Goal: Task Accomplishment & Management: Manage account settings

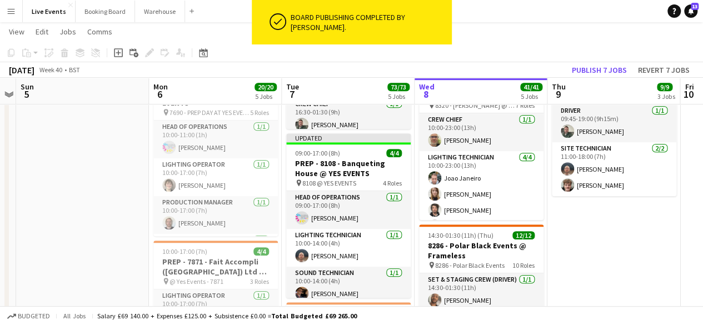
scroll to position [445, 0]
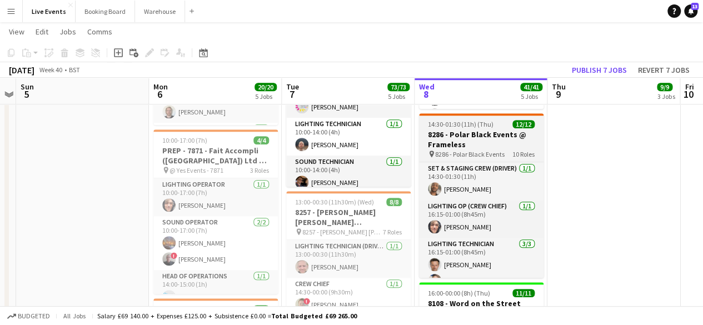
click at [488, 152] on span "8286 - Polar Black Events" at bounding box center [469, 154] width 69 height 8
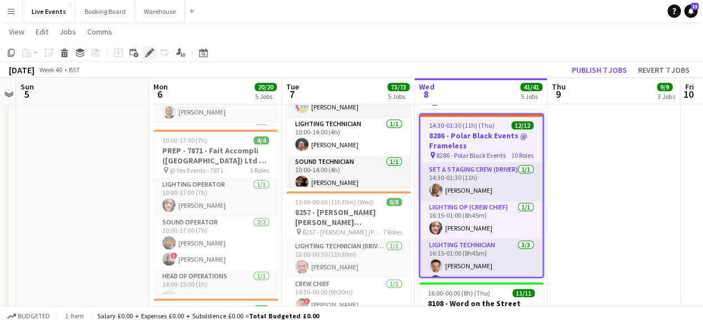
scroll to position [500, 0]
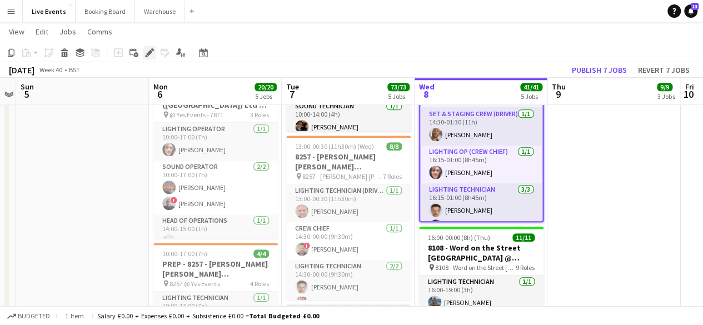
click at [151, 56] on icon "Edit" at bounding box center [149, 52] width 9 height 9
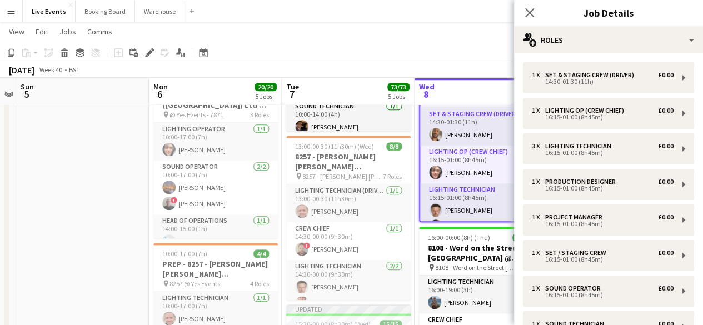
scroll to position [201, 0]
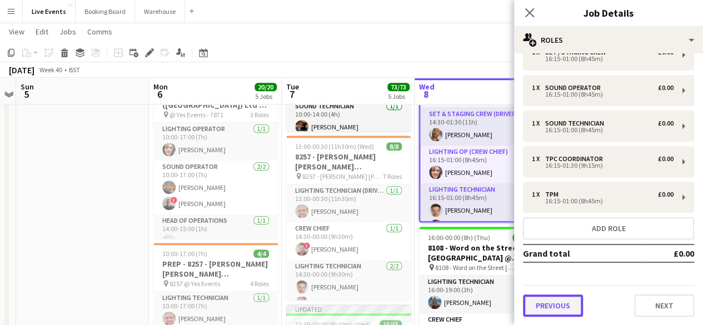
click at [562, 305] on button "Previous" at bounding box center [553, 306] width 60 height 22
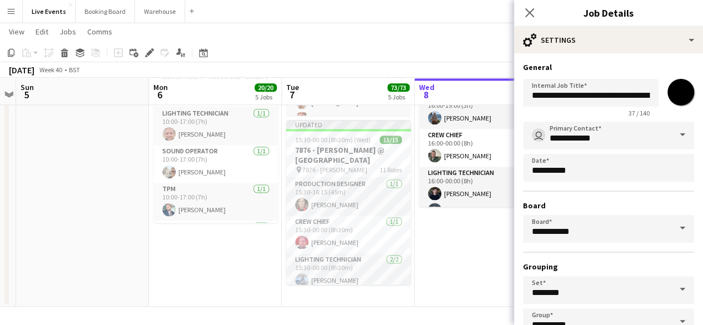
scroll to position [73, 0]
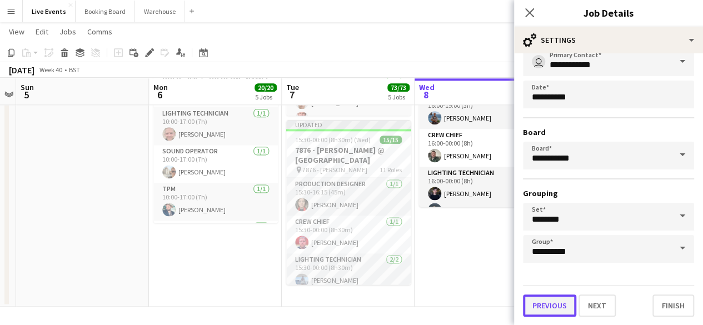
click at [562, 303] on button "Previous" at bounding box center [549, 306] width 53 height 22
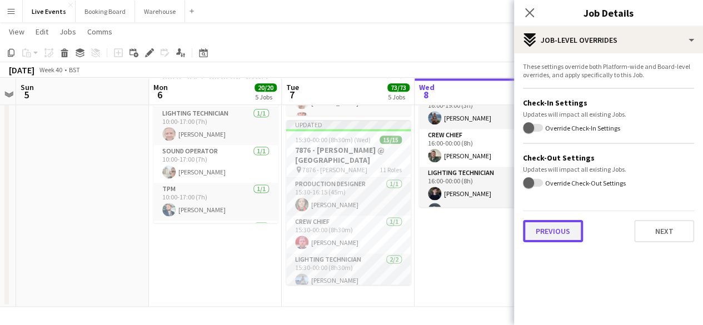
click at [536, 238] on button "Previous" at bounding box center [553, 231] width 60 height 22
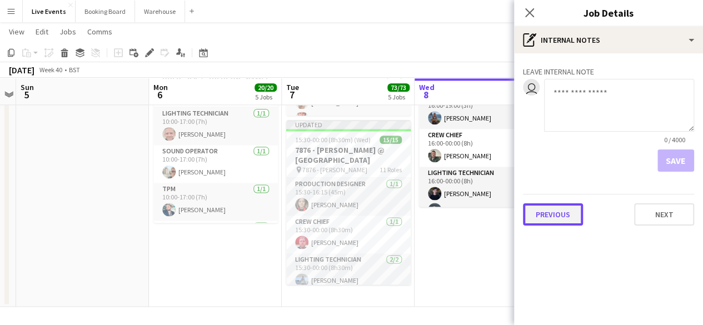
click at [553, 218] on button "Previous" at bounding box center [553, 214] width 60 height 22
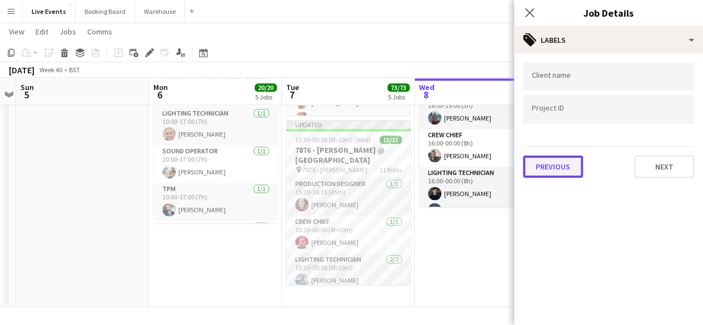
click at [557, 166] on button "Previous" at bounding box center [553, 167] width 60 height 22
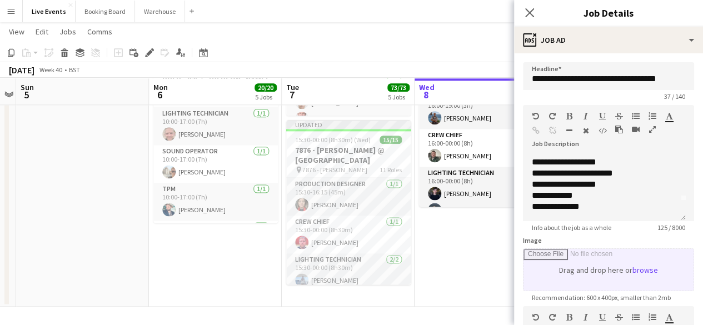
scroll to position [296, 0]
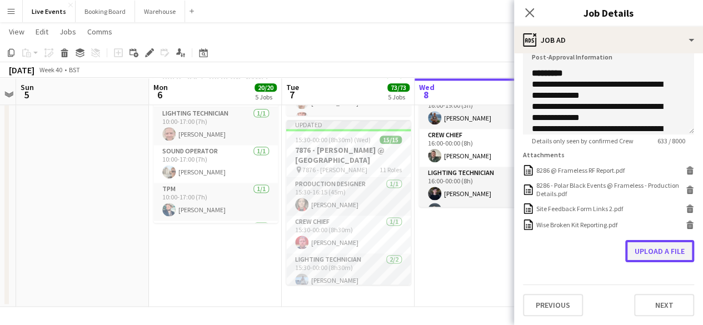
click at [649, 249] on button "Upload a file" at bounding box center [659, 251] width 69 height 22
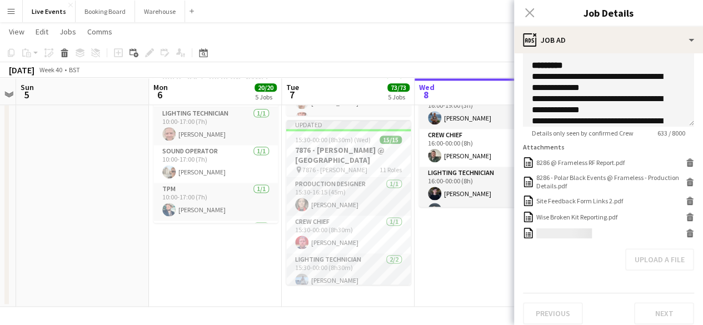
scroll to position [312, 0]
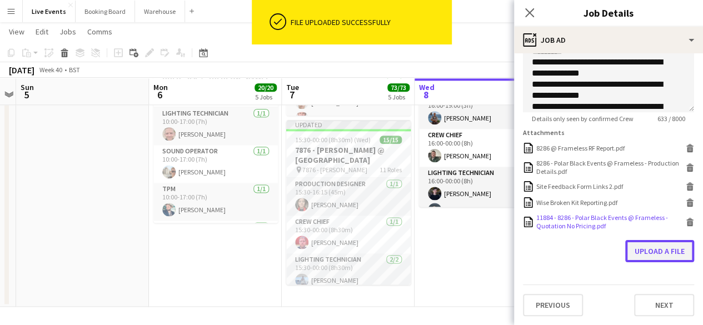
click at [647, 262] on button "Upload a file" at bounding box center [659, 251] width 69 height 22
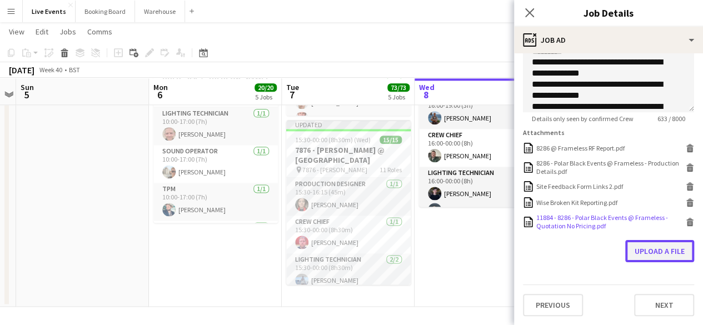
click at [640, 261] on button "Upload a file" at bounding box center [659, 251] width 69 height 22
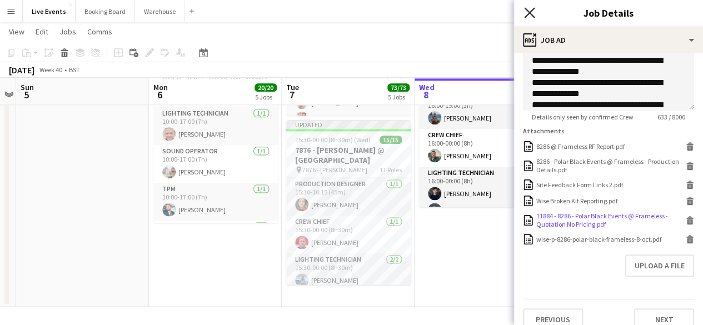
click at [528, 11] on icon "Close pop-in" at bounding box center [529, 12] width 11 height 11
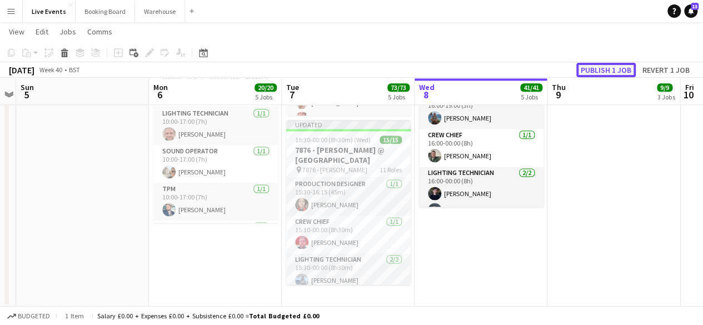
click at [613, 68] on button "Publish 1 job" at bounding box center [605, 70] width 59 height 14
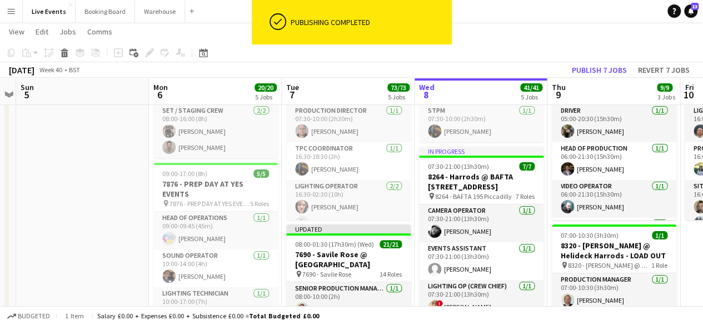
scroll to position [0, 0]
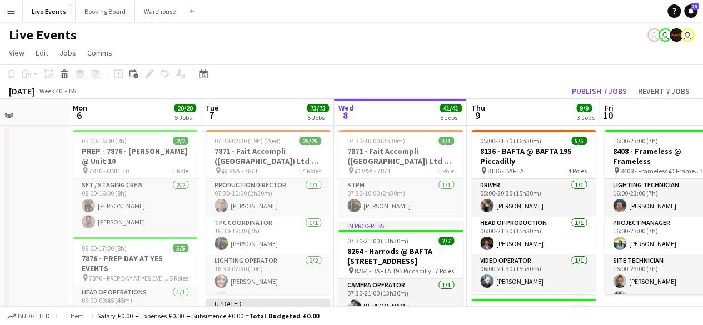
drag, startPoint x: 81, startPoint y: 178, endPoint x: 57, endPoint y: 162, distance: 28.4
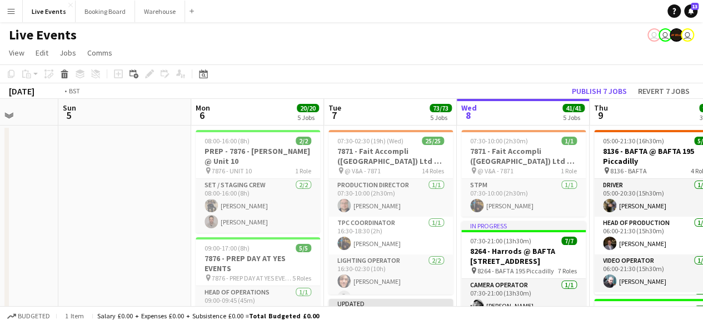
drag, startPoint x: 296, startPoint y: 193, endPoint x: 112, endPoint y: 178, distance: 184.5
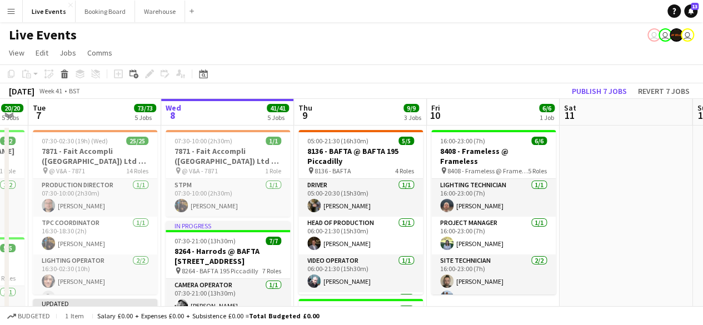
drag, startPoint x: 683, startPoint y: 213, endPoint x: 430, endPoint y: 189, distance: 253.9
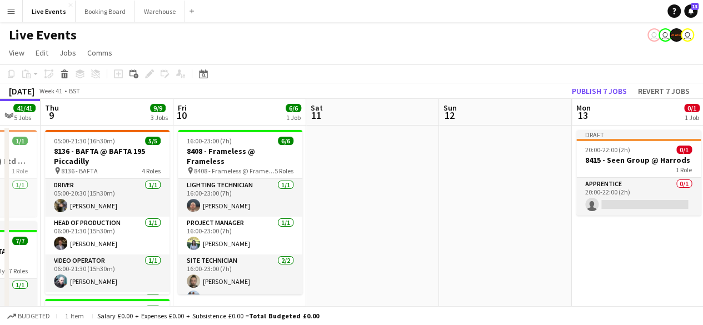
drag, startPoint x: 521, startPoint y: 189, endPoint x: 201, endPoint y: 151, distance: 322.4
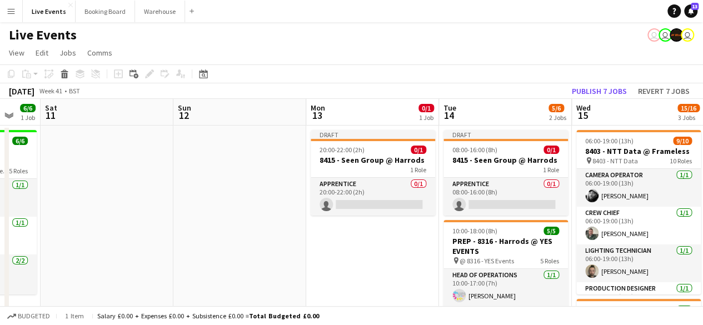
scroll to position [0, 423]
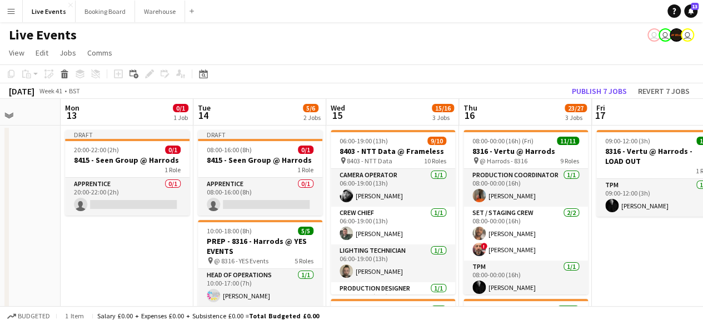
drag, startPoint x: 340, startPoint y: 226, endPoint x: 151, endPoint y: 197, distance: 191.1
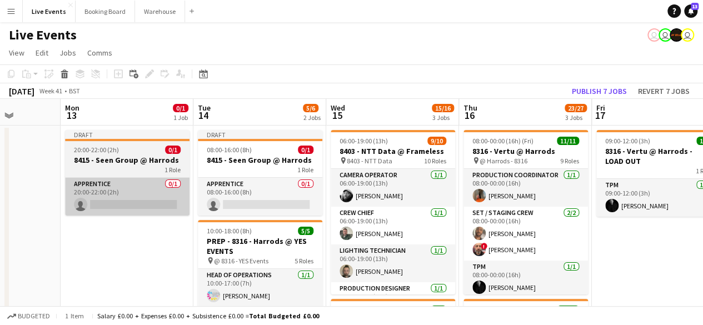
scroll to position [0, 347]
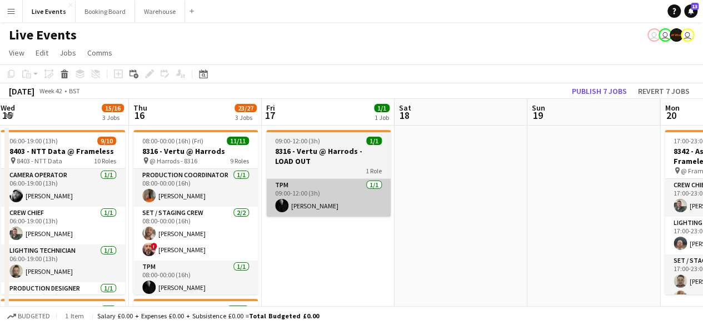
drag, startPoint x: 489, startPoint y: 217, endPoint x: 350, endPoint y: 196, distance: 140.5
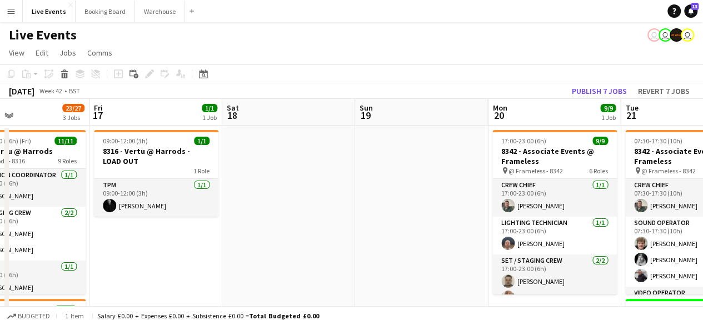
drag, startPoint x: 545, startPoint y: 207, endPoint x: 241, endPoint y: 172, distance: 305.4
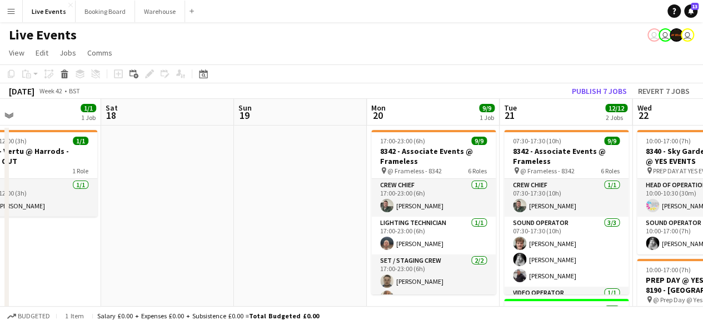
drag, startPoint x: 418, startPoint y: 169, endPoint x: 149, endPoint y: 146, distance: 270.0
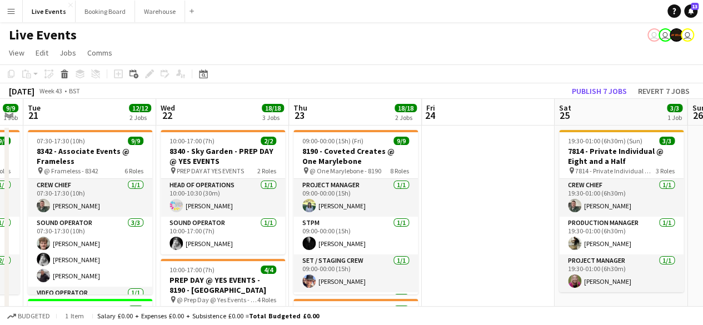
drag, startPoint x: 488, startPoint y: 181, endPoint x: 442, endPoint y: 159, distance: 50.2
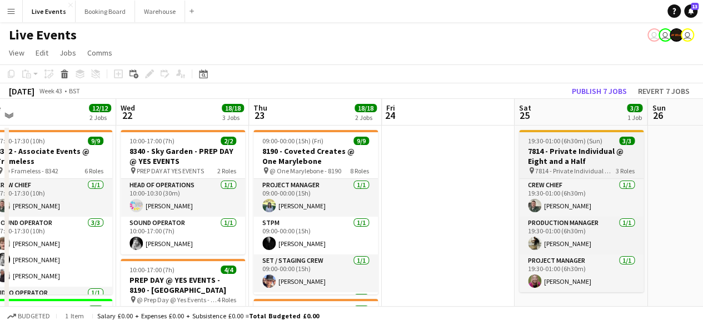
drag, startPoint x: 522, startPoint y: 174, endPoint x: 207, endPoint y: 136, distance: 317.4
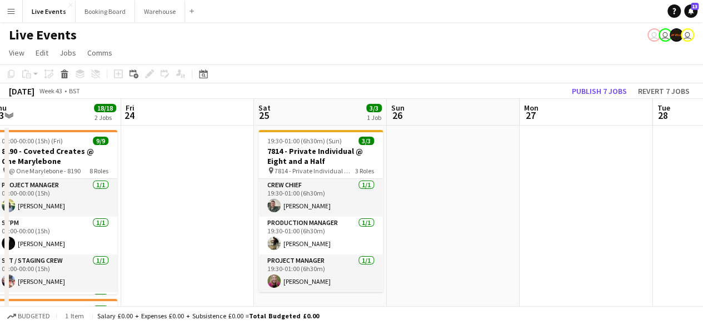
drag, startPoint x: 480, startPoint y: 163, endPoint x: 248, endPoint y: 141, distance: 232.3
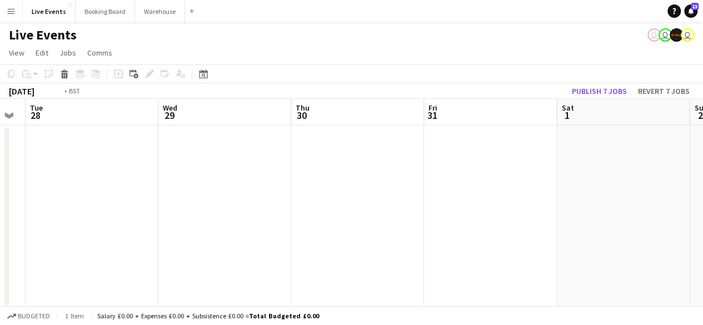
drag, startPoint x: 520, startPoint y: 188, endPoint x: 311, endPoint y: 174, distance: 209.4
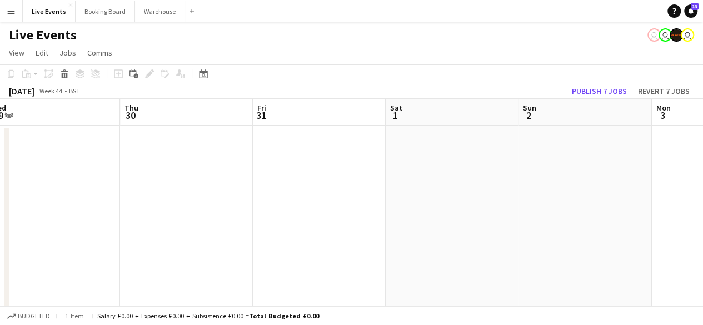
drag, startPoint x: 471, startPoint y: 174, endPoint x: 317, endPoint y: 168, distance: 154.1
drag, startPoint x: 442, startPoint y: 174, endPoint x: 224, endPoint y: 152, distance: 219.0
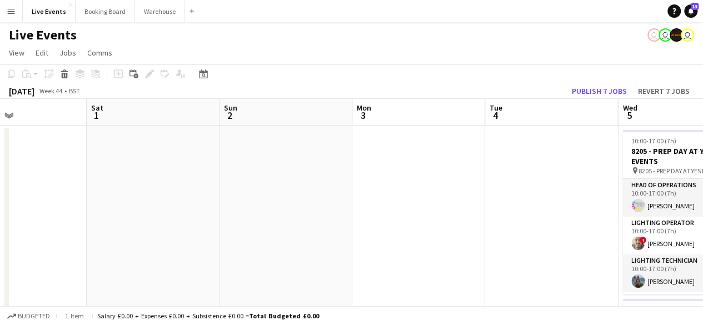
drag, startPoint x: 461, startPoint y: 163, endPoint x: 218, endPoint y: 154, distance: 243.0
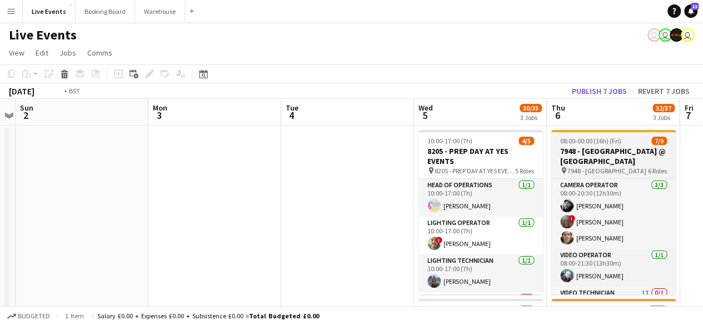
drag, startPoint x: 386, startPoint y: 171, endPoint x: 277, endPoint y: 157, distance: 110.3
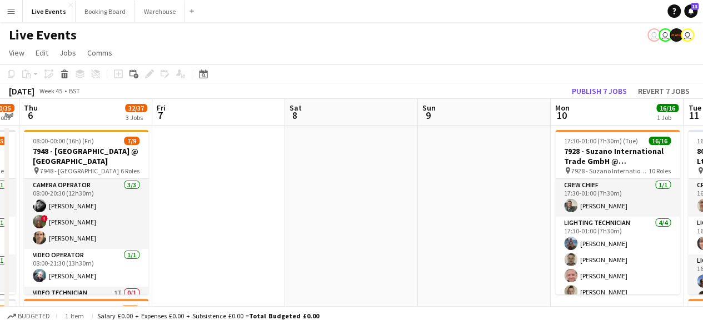
drag, startPoint x: 466, startPoint y: 171, endPoint x: 357, endPoint y: 152, distance: 110.1
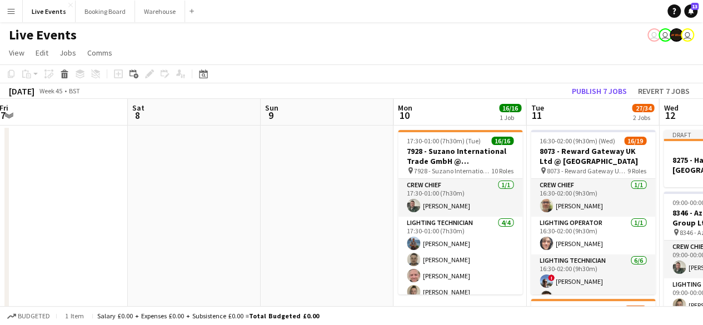
drag, startPoint x: 508, startPoint y: 179, endPoint x: 337, endPoint y: 148, distance: 173.9
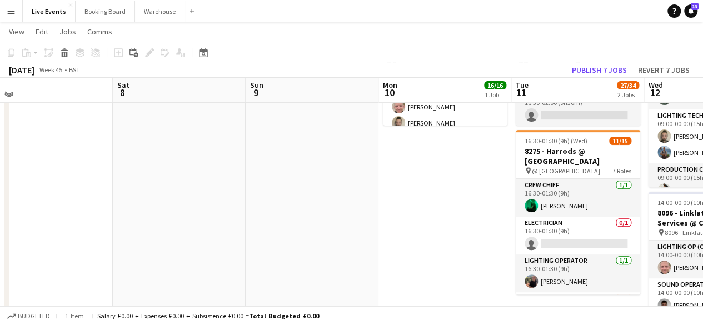
scroll to position [153, 0]
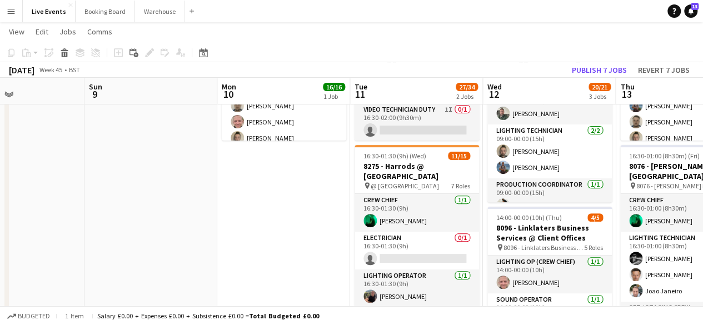
drag, startPoint x: 329, startPoint y: 213, endPoint x: 189, endPoint y: 203, distance: 140.4
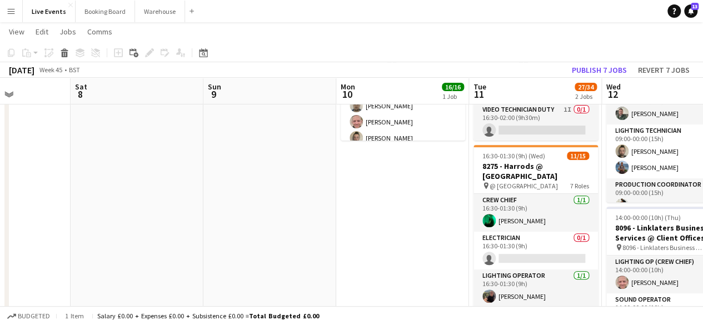
drag, startPoint x: 229, startPoint y: 207, endPoint x: 84, endPoint y: 191, distance: 145.4
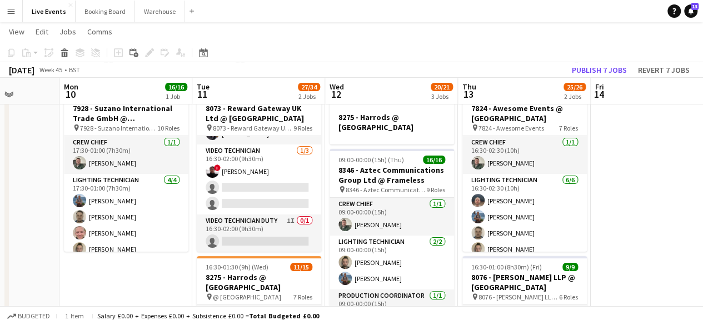
scroll to position [0, 339]
drag, startPoint x: 573, startPoint y: 158, endPoint x: 577, endPoint y: 181, distance: 22.5
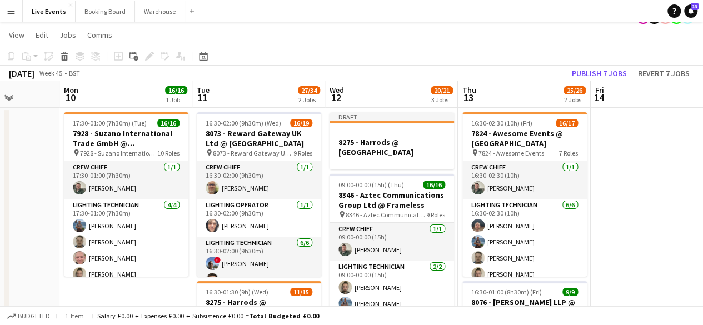
scroll to position [0, 0]
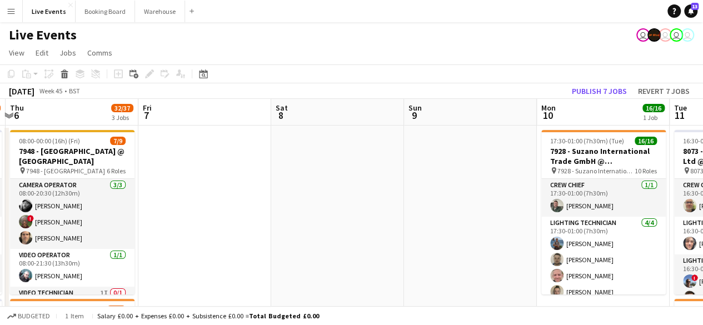
drag, startPoint x: 36, startPoint y: 176, endPoint x: 647, endPoint y: 186, distance: 610.8
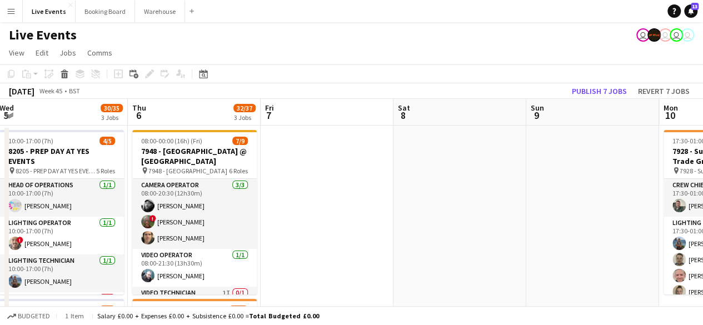
drag, startPoint x: 477, startPoint y: 183, endPoint x: 706, endPoint y: 184, distance: 229.5
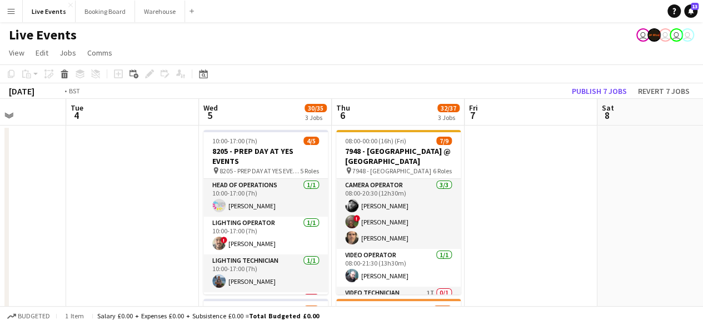
drag, startPoint x: 88, startPoint y: 168, endPoint x: 466, endPoint y: 171, distance: 378.4
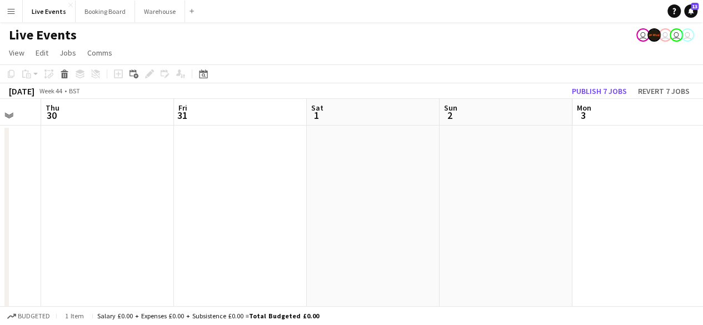
drag, startPoint x: 209, startPoint y: 183, endPoint x: 445, endPoint y: 185, distance: 236.2
drag, startPoint x: 151, startPoint y: 185, endPoint x: 477, endPoint y: 189, distance: 326.2
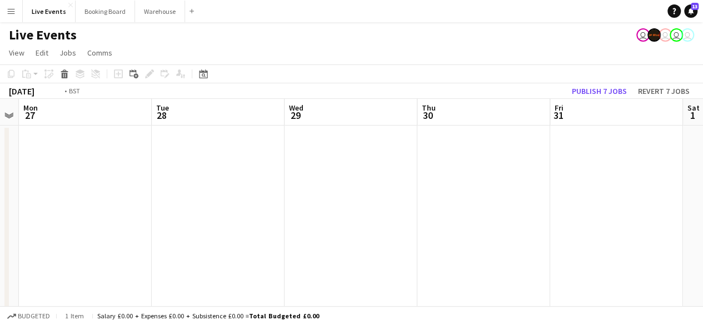
drag, startPoint x: 237, startPoint y: 188, endPoint x: 473, endPoint y: 191, distance: 236.2
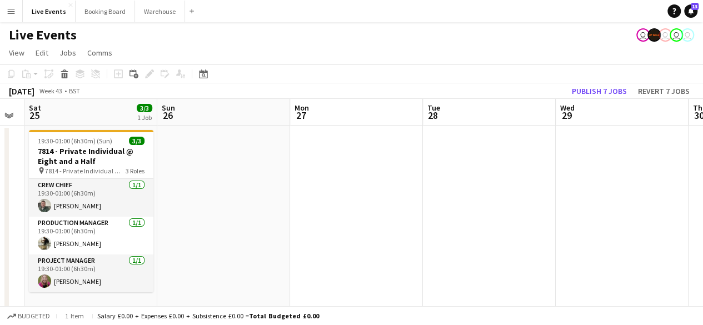
drag, startPoint x: 189, startPoint y: 191, endPoint x: 421, endPoint y: 187, distance: 232.3
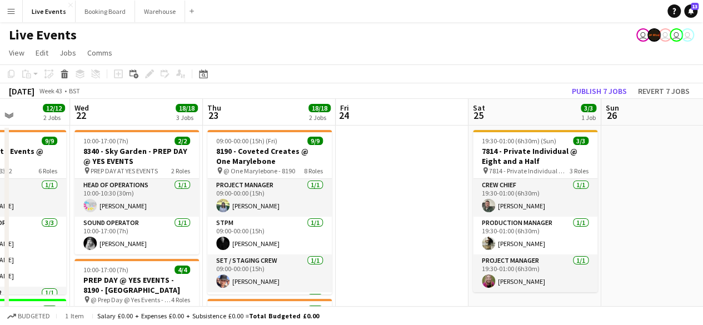
drag, startPoint x: 82, startPoint y: 178, endPoint x: 405, endPoint y: 174, distance: 322.3
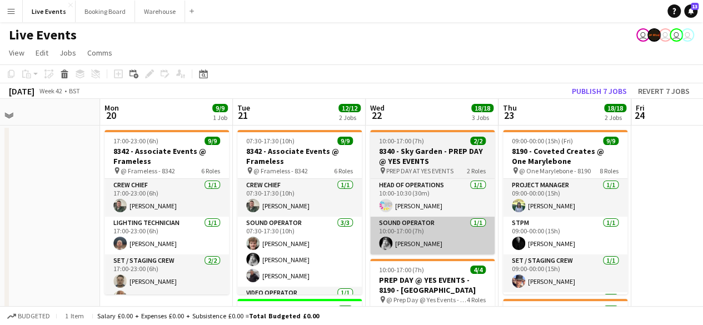
drag, startPoint x: 61, startPoint y: 194, endPoint x: 412, endPoint y: 218, distance: 352.0
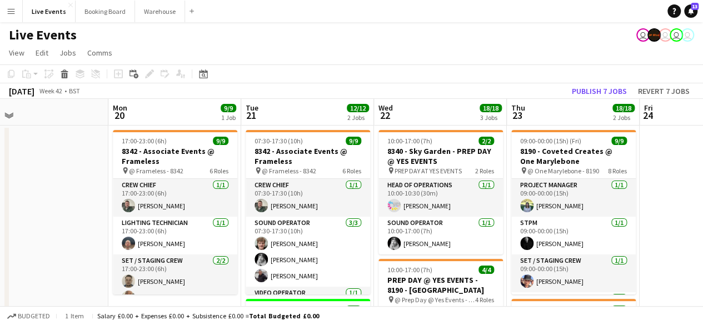
drag, startPoint x: 103, startPoint y: 209, endPoint x: 288, endPoint y: 198, distance: 184.8
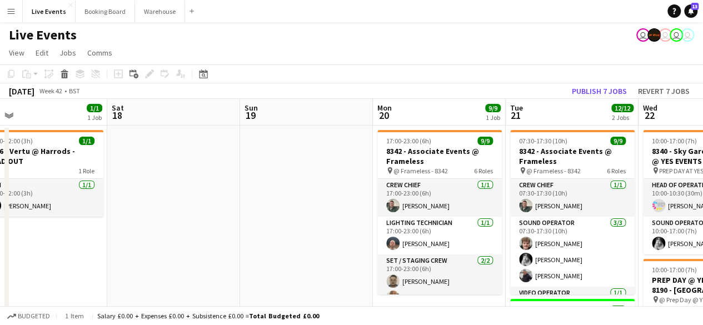
drag, startPoint x: 116, startPoint y: 217, endPoint x: 297, endPoint y: 215, distance: 181.7
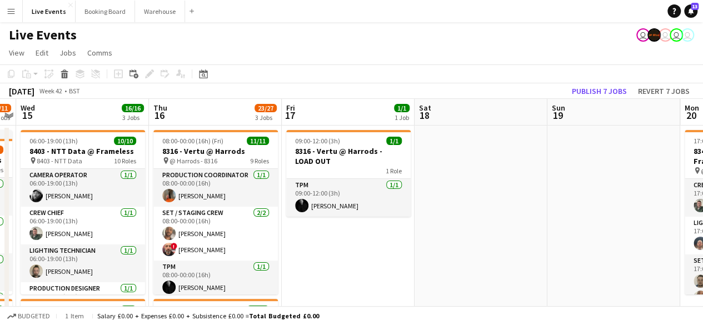
drag, startPoint x: 178, startPoint y: 272, endPoint x: 402, endPoint y: 249, distance: 225.0
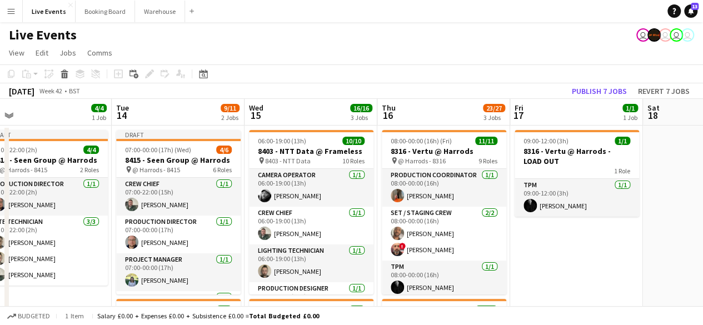
drag, startPoint x: 348, startPoint y: 259, endPoint x: 566, endPoint y: 241, distance: 218.6
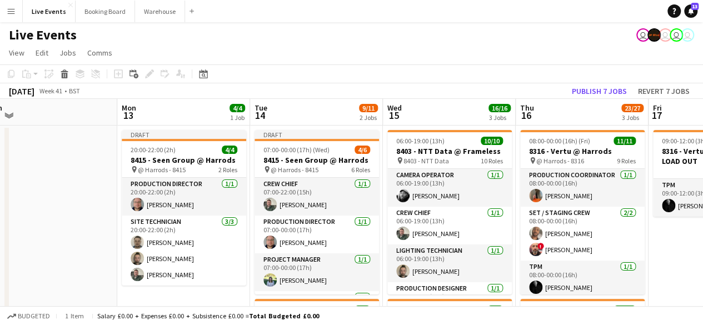
drag, startPoint x: 286, startPoint y: 242, endPoint x: 441, endPoint y: 225, distance: 156.5
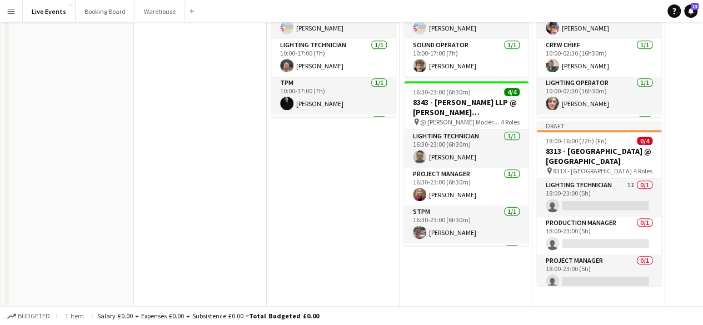
scroll to position [0, 0]
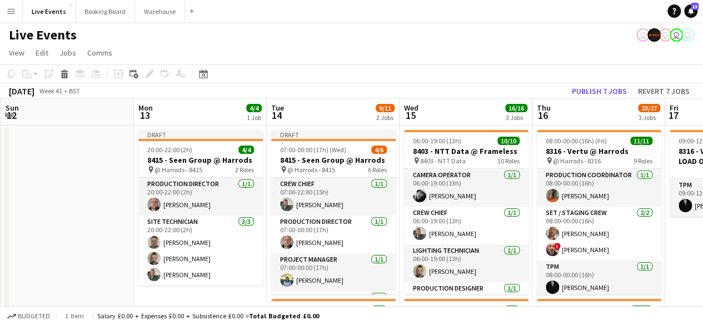
drag, startPoint x: 408, startPoint y: 76, endPoint x: 308, endPoint y: 69, distance: 99.7
click at [308, 69] on app-toolbar "Copy Paste Paste Ctrl+V Paste with crew Ctrl+Shift+V Paste linked Job [GEOGRAPH…" at bounding box center [351, 73] width 703 height 19
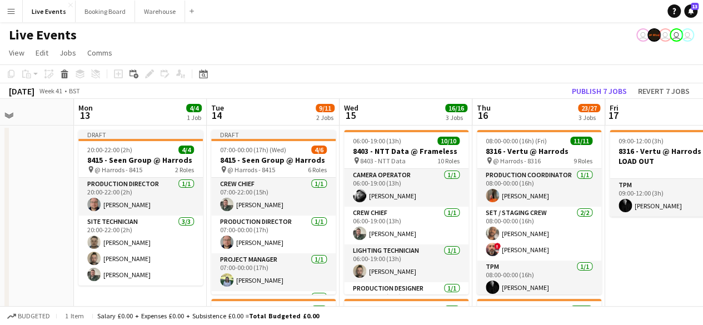
scroll to position [0, 365]
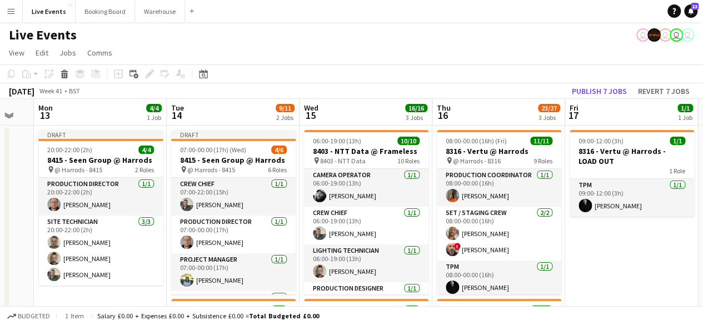
drag, startPoint x: 112, startPoint y: 223, endPoint x: 3, endPoint y: 204, distance: 111.1
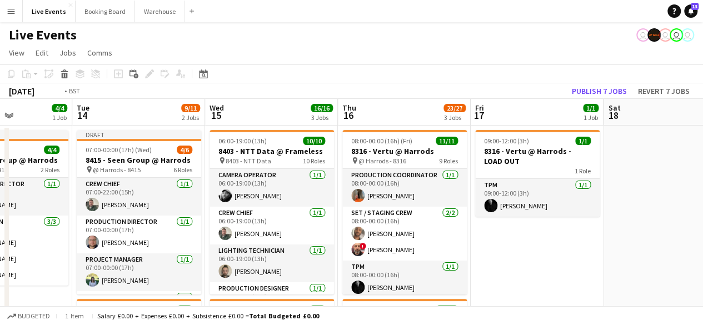
drag, startPoint x: 630, startPoint y: 237, endPoint x: 535, endPoint y: 216, distance: 97.9
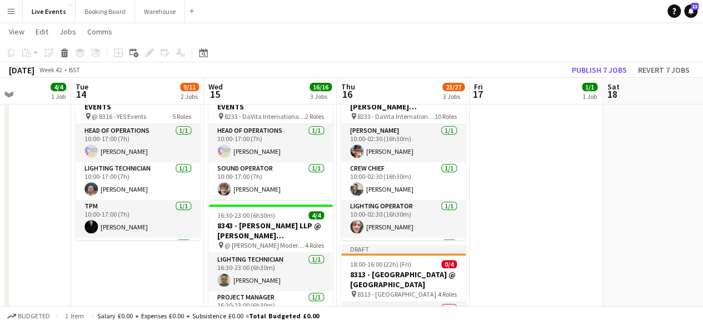
scroll to position [0, 0]
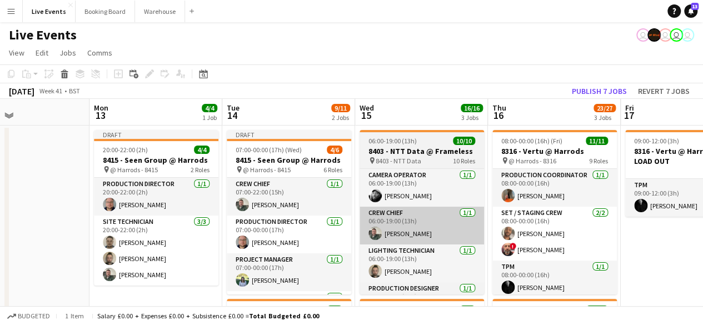
drag, startPoint x: 263, startPoint y: 199, endPoint x: 690, endPoint y: 214, distance: 426.5
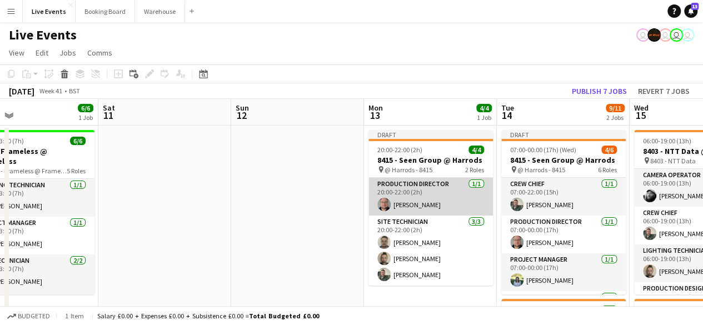
drag, startPoint x: 380, startPoint y: 205, endPoint x: 622, endPoint y: 209, distance: 242.3
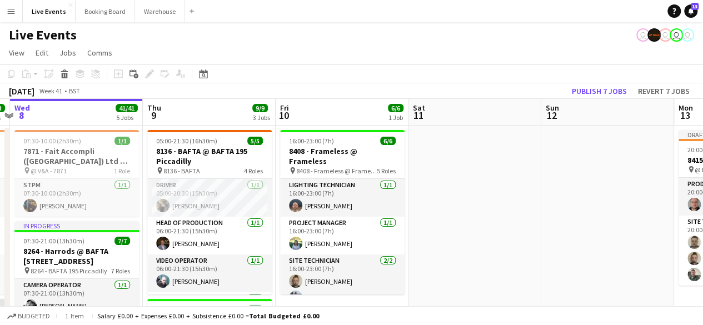
drag, startPoint x: 374, startPoint y: 197, endPoint x: 540, endPoint y: 198, distance: 166.2
